Goal: Use online tool/utility

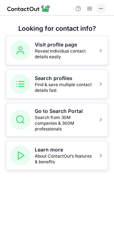
click at [100, 8] on span at bounding box center [101, 9] width 6 height 6
